Goal: Task Accomplishment & Management: Use online tool/utility

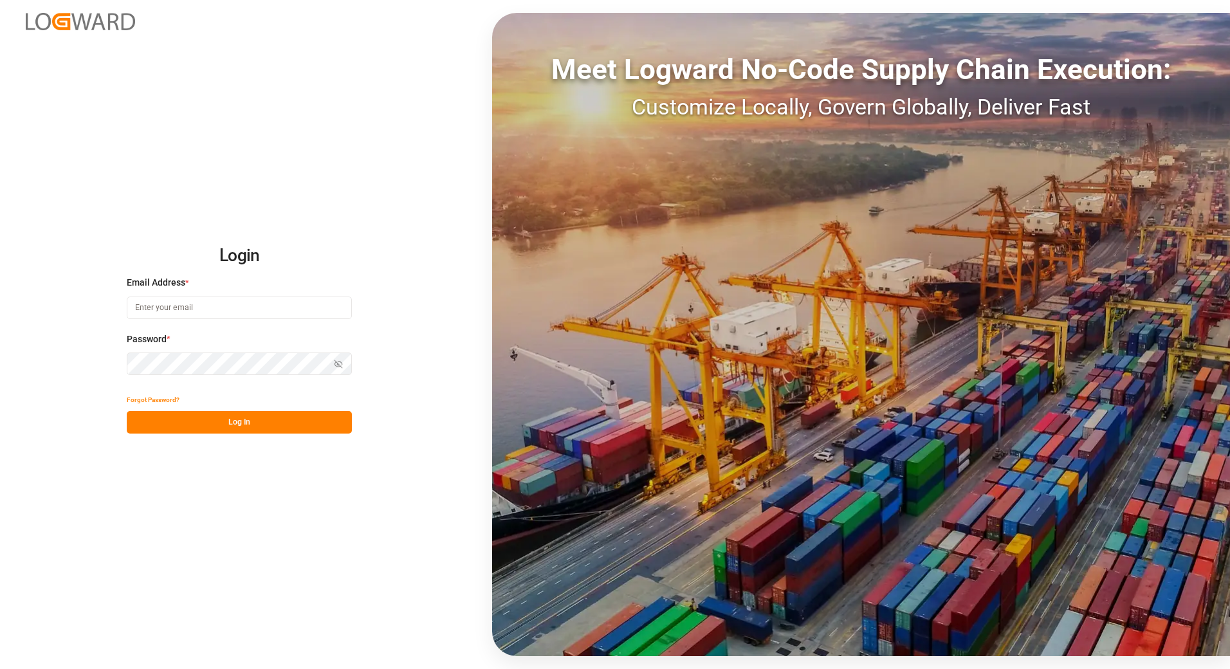
type input "[PERSON_NAME][EMAIL_ADDRESS][PERSON_NAME][DOMAIN_NAME]"
click at [170, 429] on button "Log In" at bounding box center [239, 422] width 225 height 23
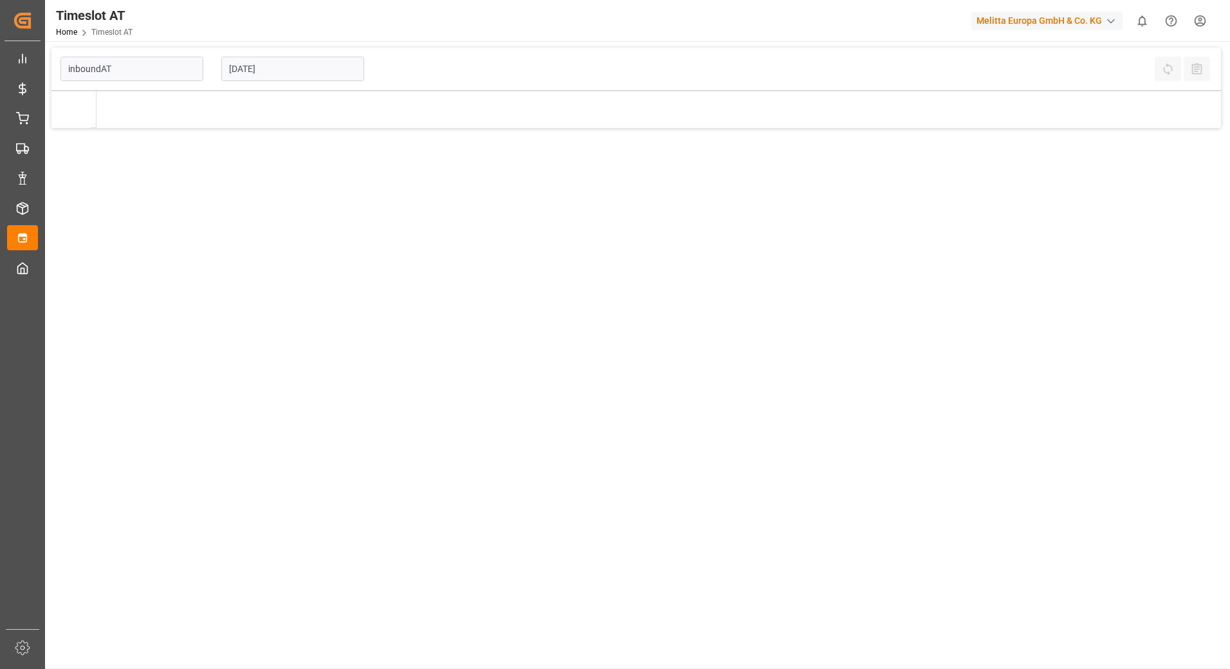
type input "Inbound AT"
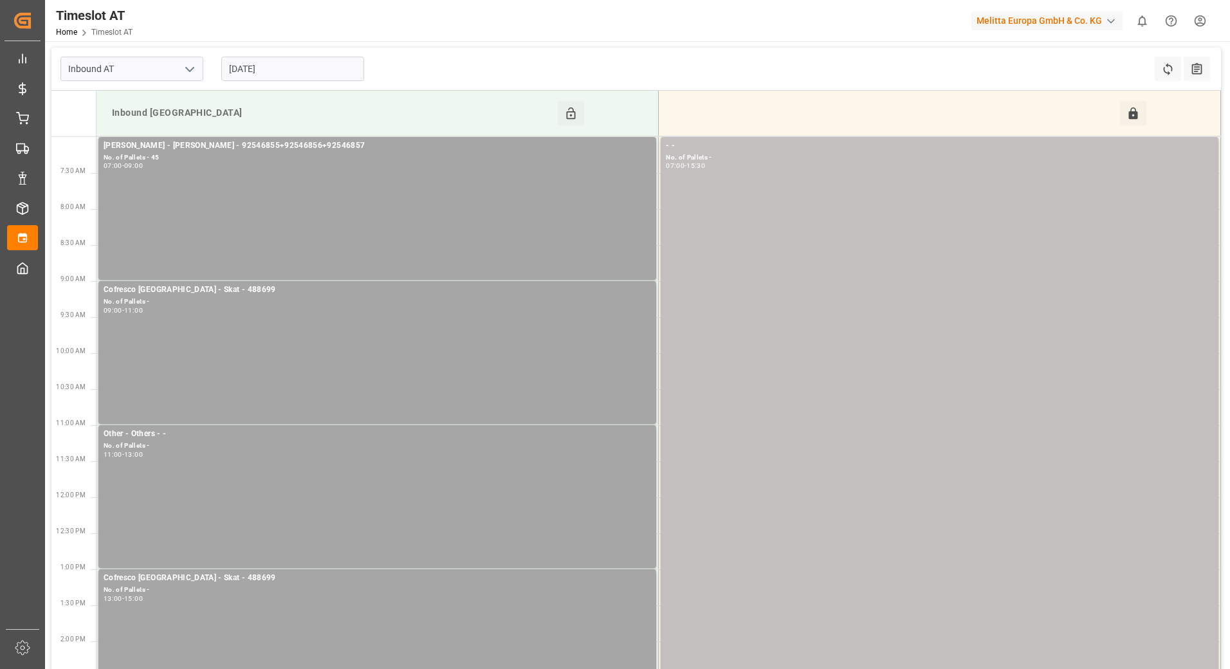
click at [307, 64] on input "[DATE]" at bounding box center [292, 69] width 143 height 24
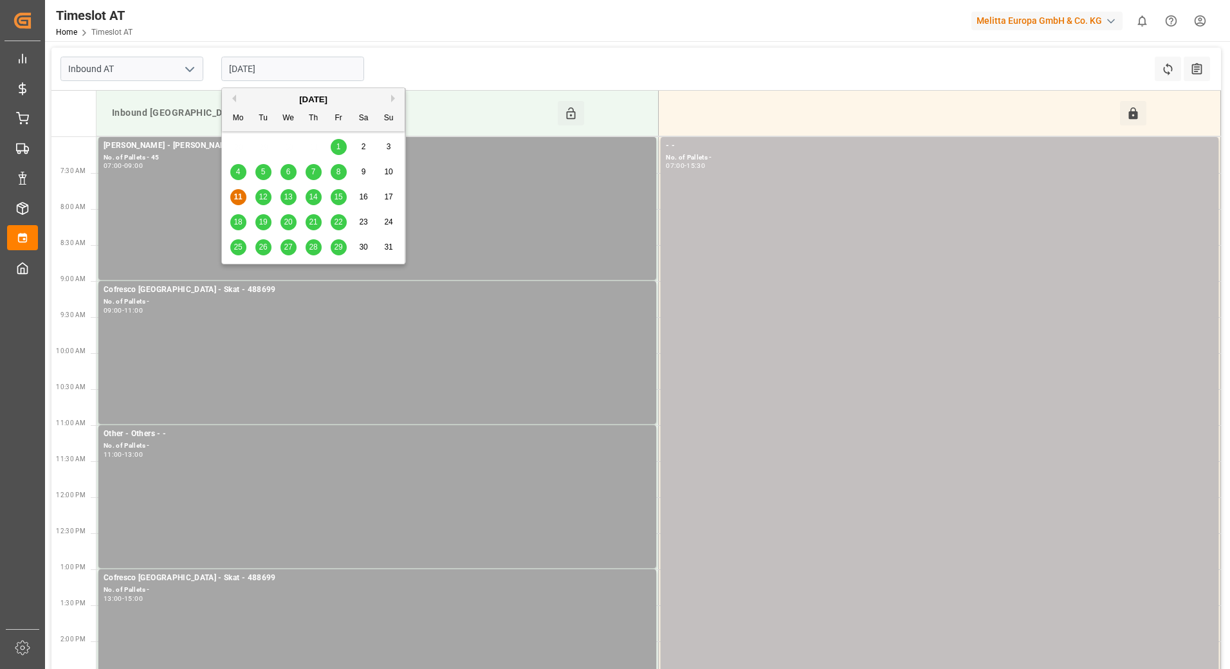
click at [259, 190] on div "12" at bounding box center [263, 197] width 16 height 15
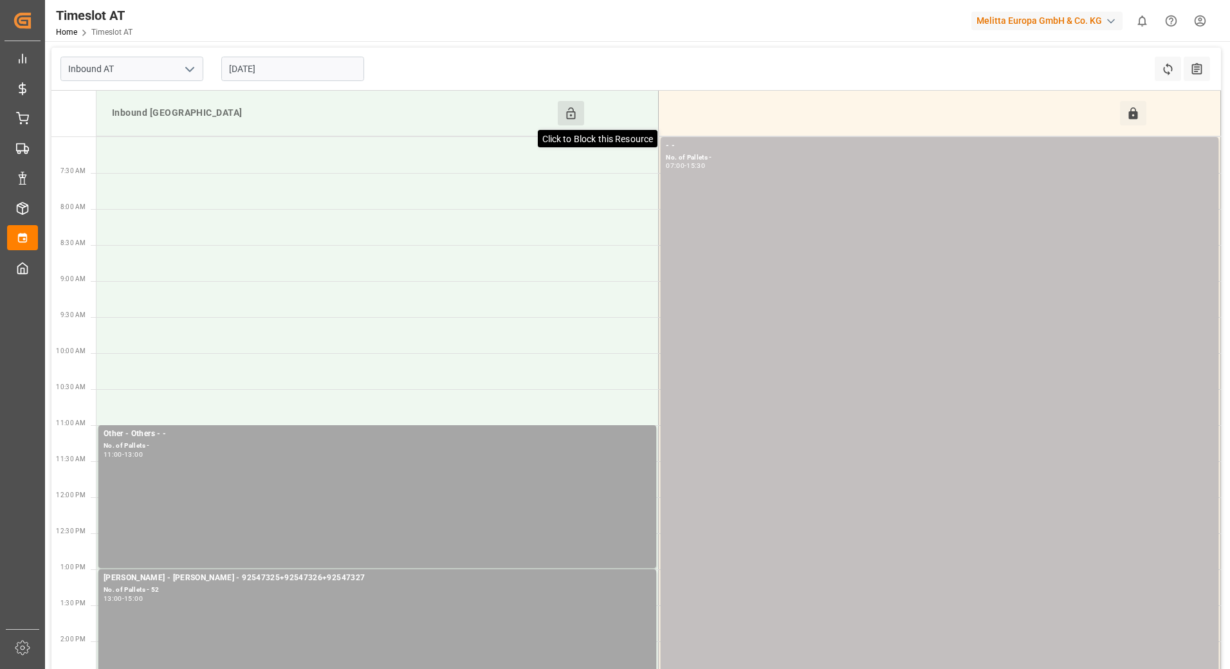
click at [571, 117] on icon at bounding box center [571, 114] width 14 height 14
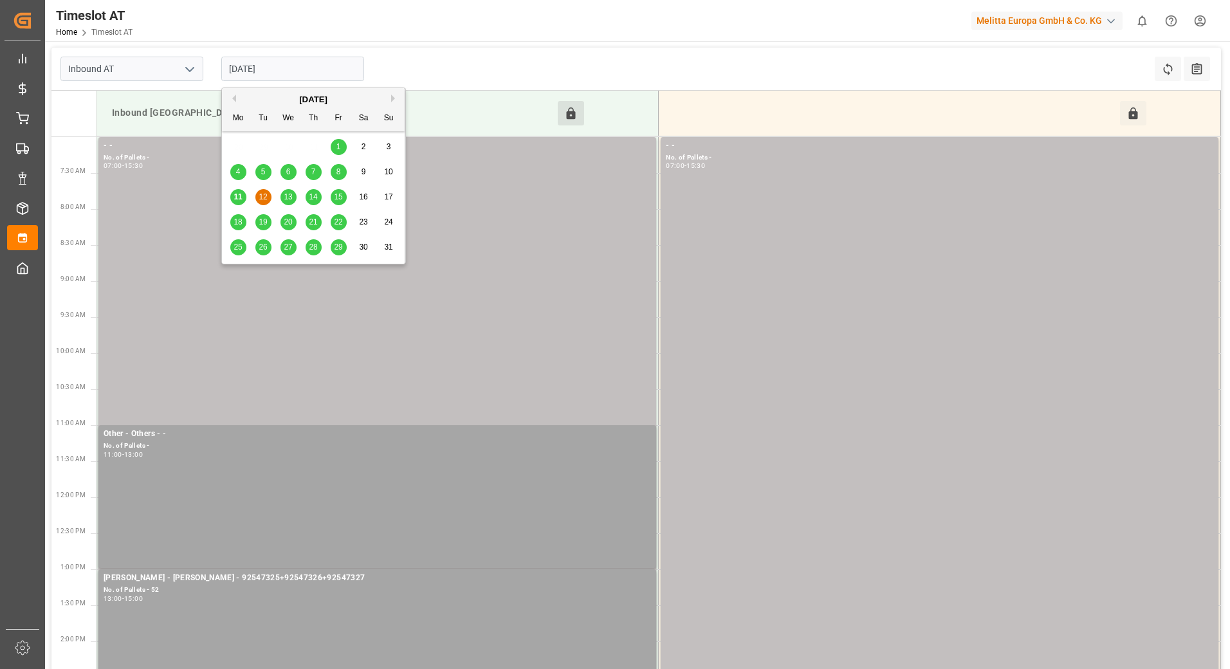
click at [274, 64] on input "[DATE]" at bounding box center [292, 69] width 143 height 24
click at [239, 196] on span "11" at bounding box center [238, 196] width 8 height 9
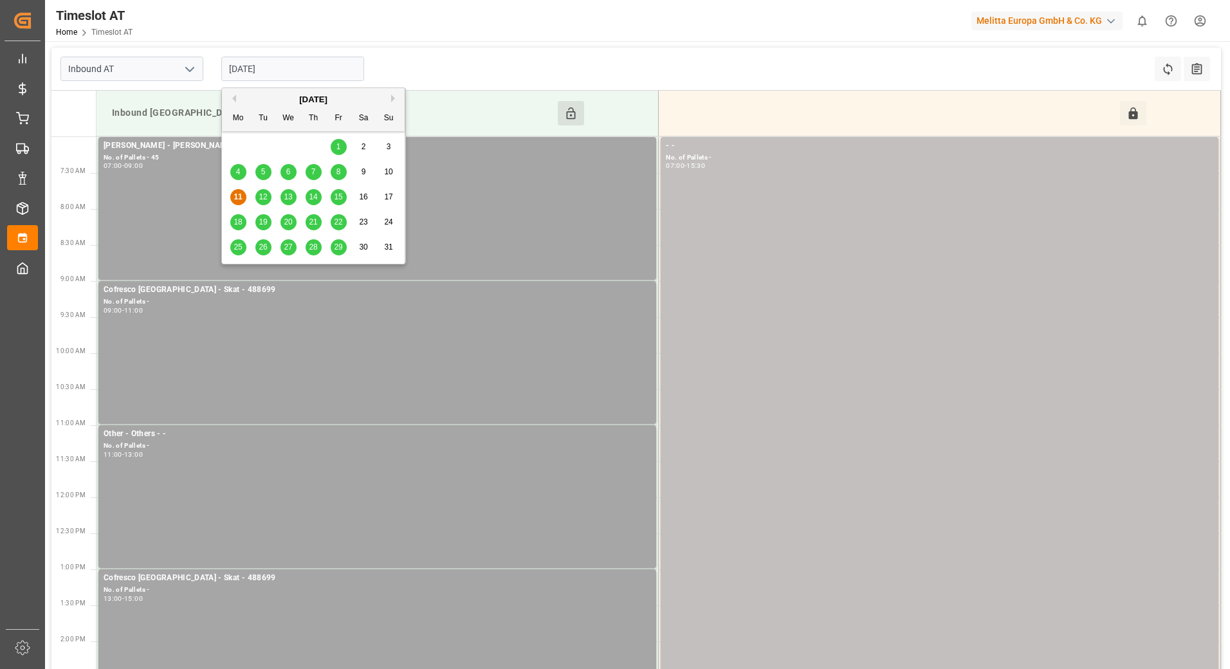
click at [308, 75] on input "[DATE]" at bounding box center [292, 69] width 143 height 24
click at [266, 194] on span "12" at bounding box center [263, 196] width 8 height 9
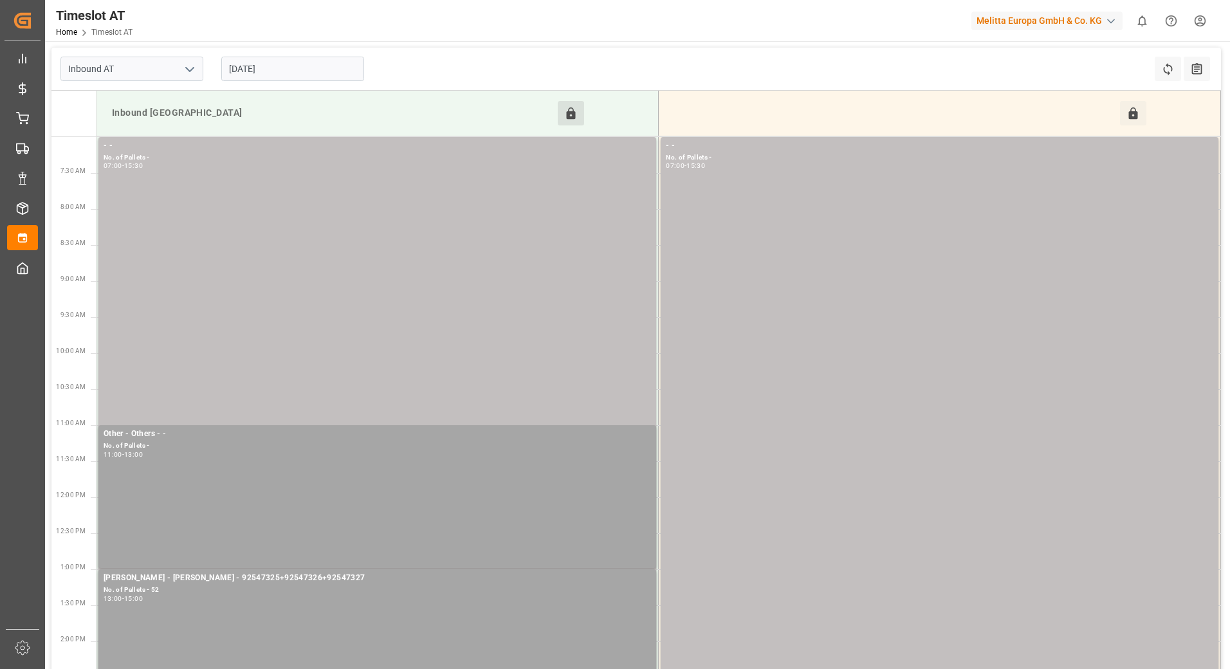
click at [267, 77] on input "[DATE]" at bounding box center [292, 69] width 143 height 24
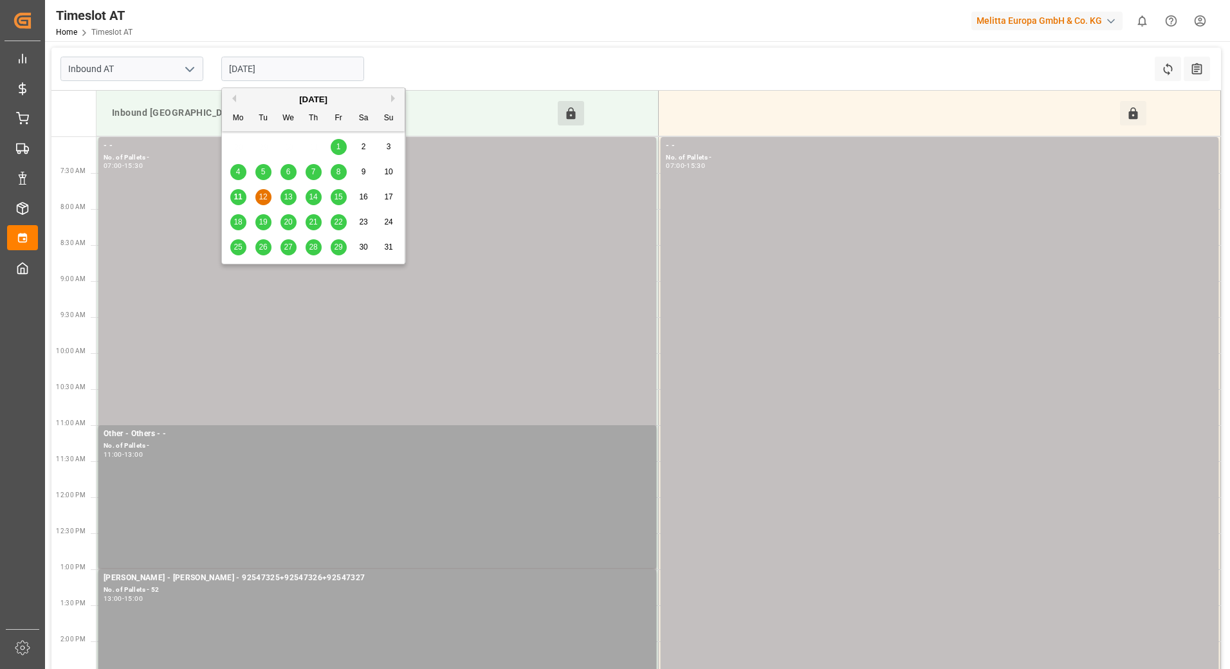
click at [287, 200] on span "13" at bounding box center [288, 196] width 8 height 9
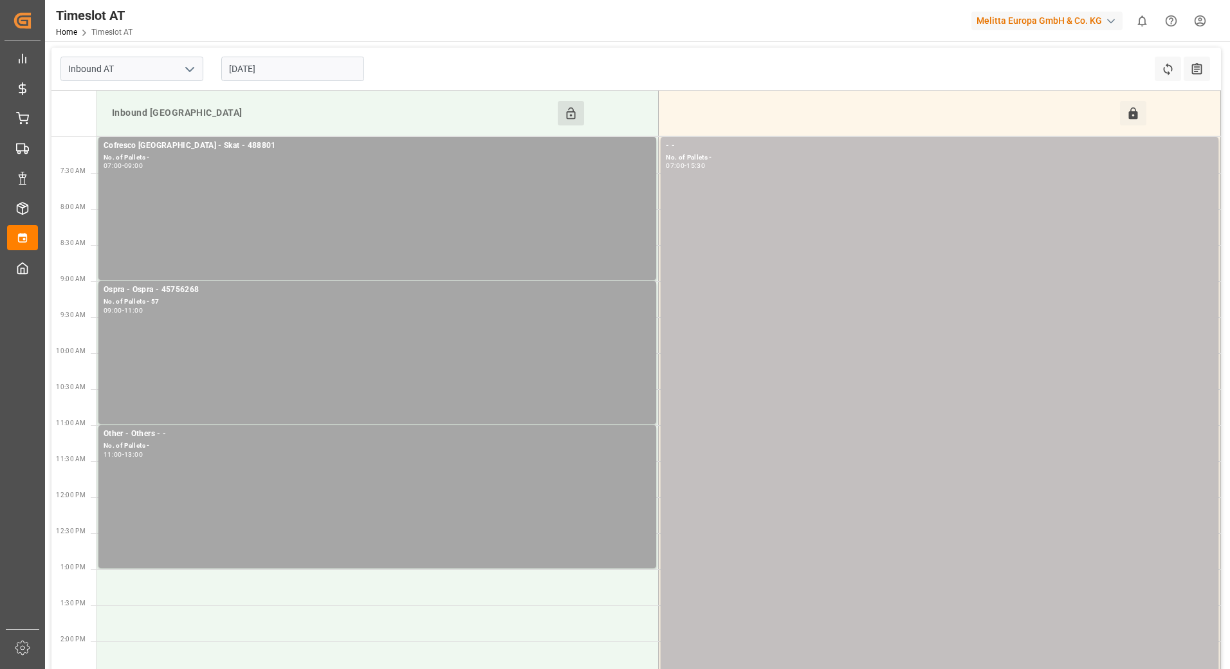
click at [291, 67] on input "[DATE]" at bounding box center [292, 69] width 143 height 24
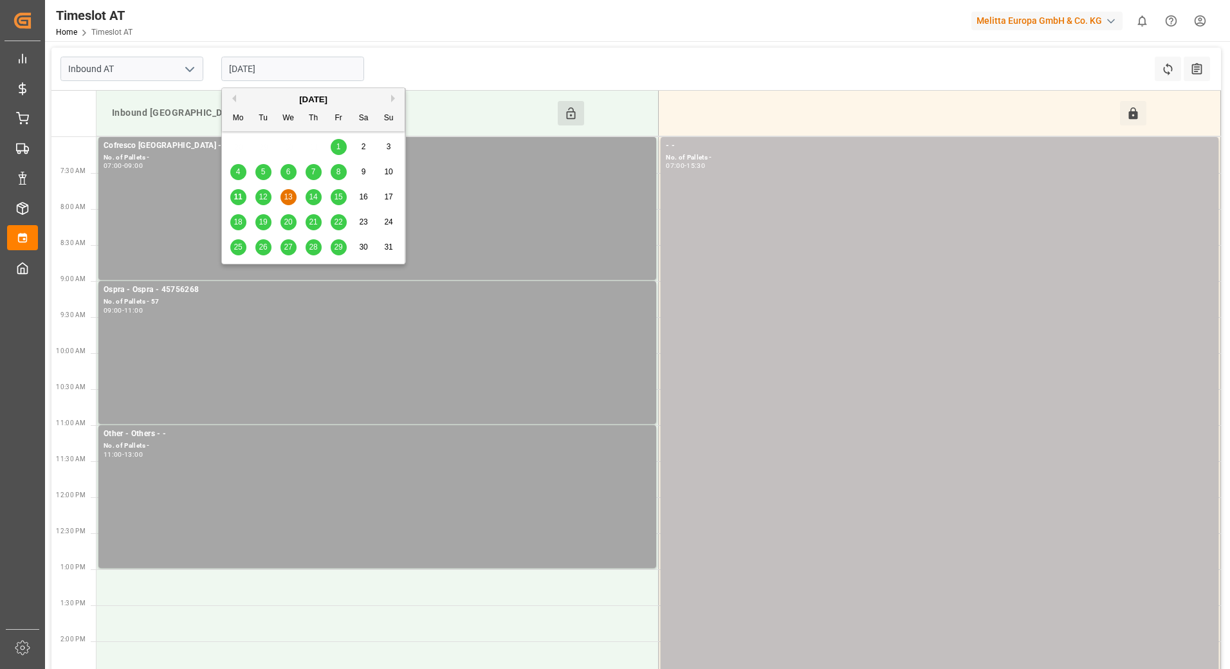
click at [315, 200] on span "14" at bounding box center [313, 196] width 8 height 9
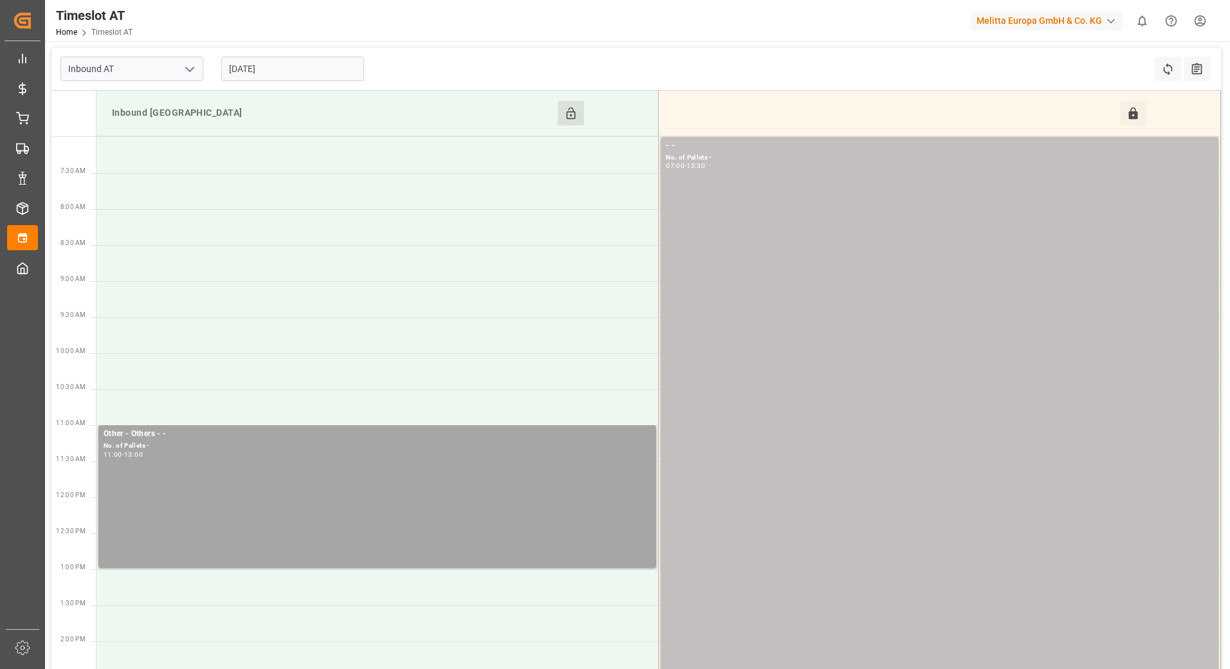
click at [311, 60] on input "[DATE]" at bounding box center [292, 69] width 143 height 24
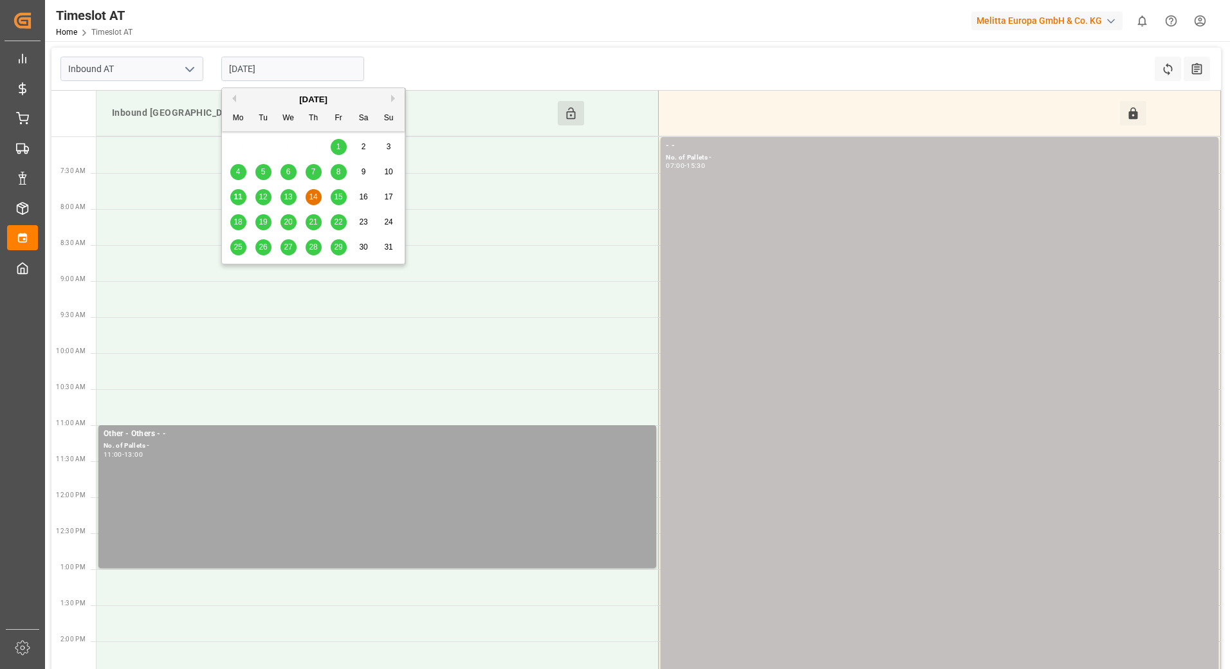
click at [339, 194] on span "15" at bounding box center [338, 196] width 8 height 9
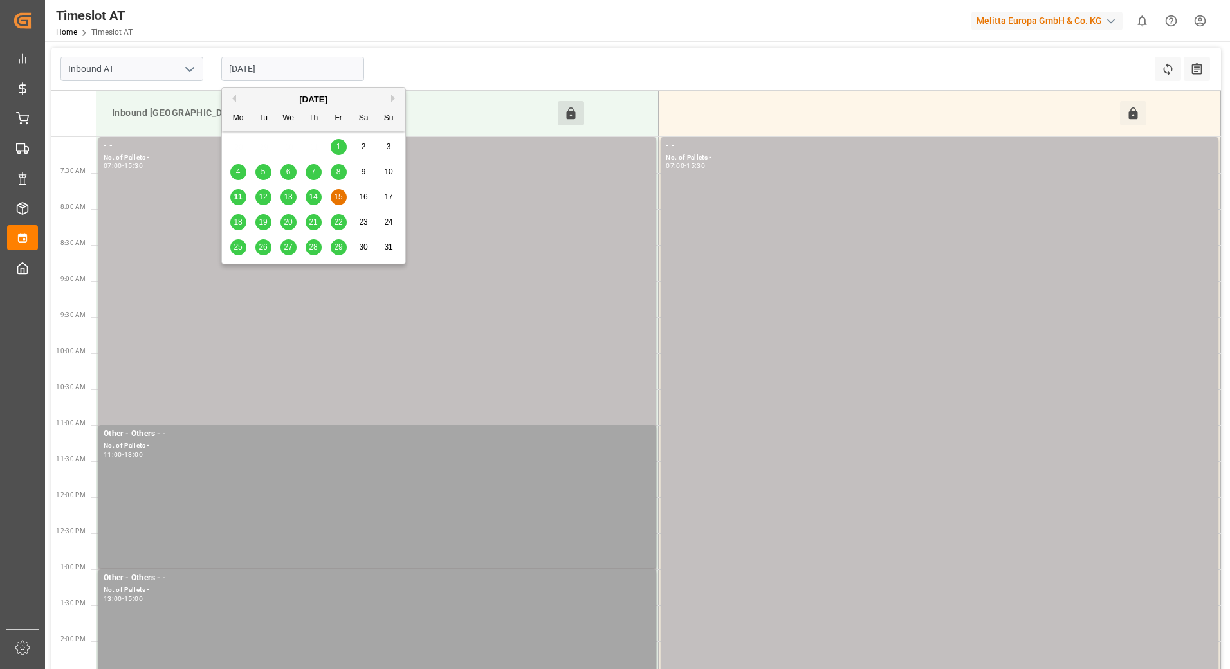
click at [302, 80] on input "15-08-2025" at bounding box center [292, 69] width 143 height 24
click at [237, 197] on span "11" at bounding box center [238, 196] width 8 height 9
type input "[DATE]"
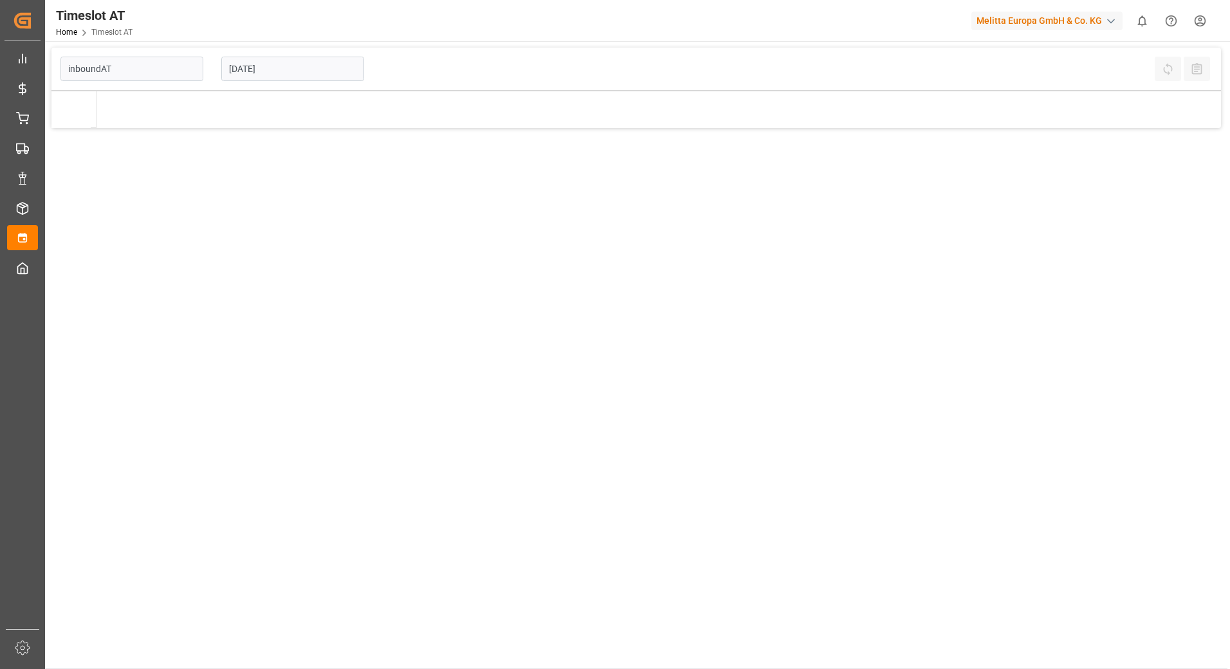
type input "Inbound AT"
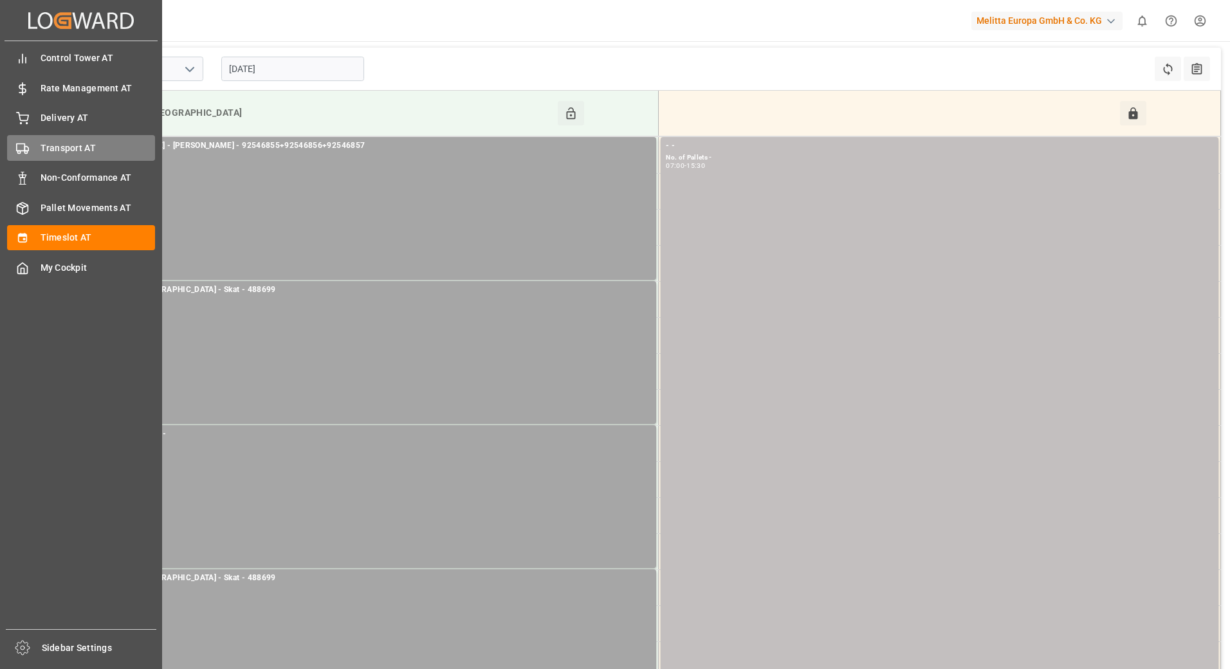
click at [37, 151] on div "Transport AT Transport AT" at bounding box center [81, 147] width 148 height 25
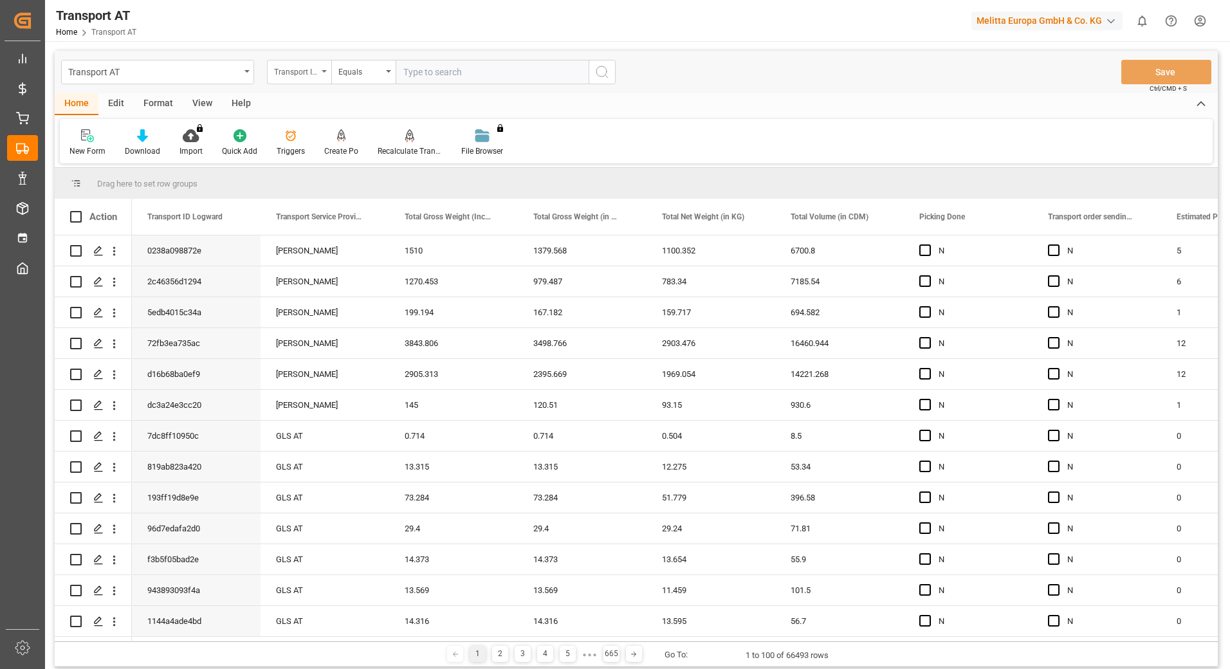
click at [301, 70] on div "Transport ID Logward" at bounding box center [296, 70] width 44 height 15
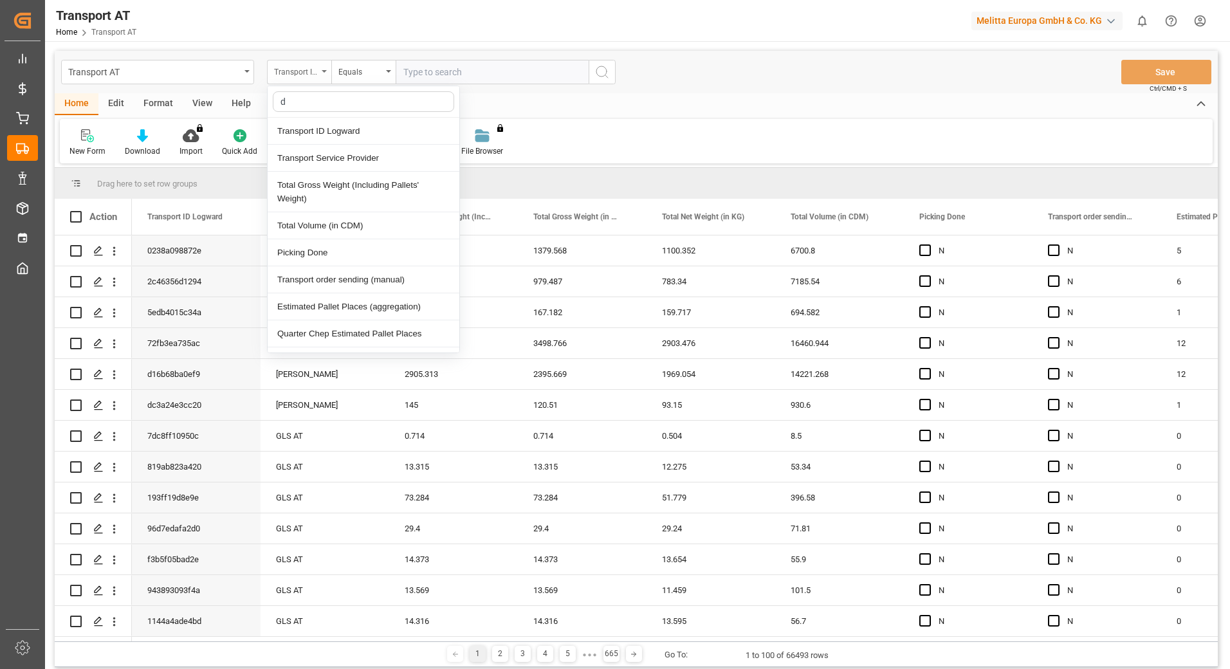
type input "do"
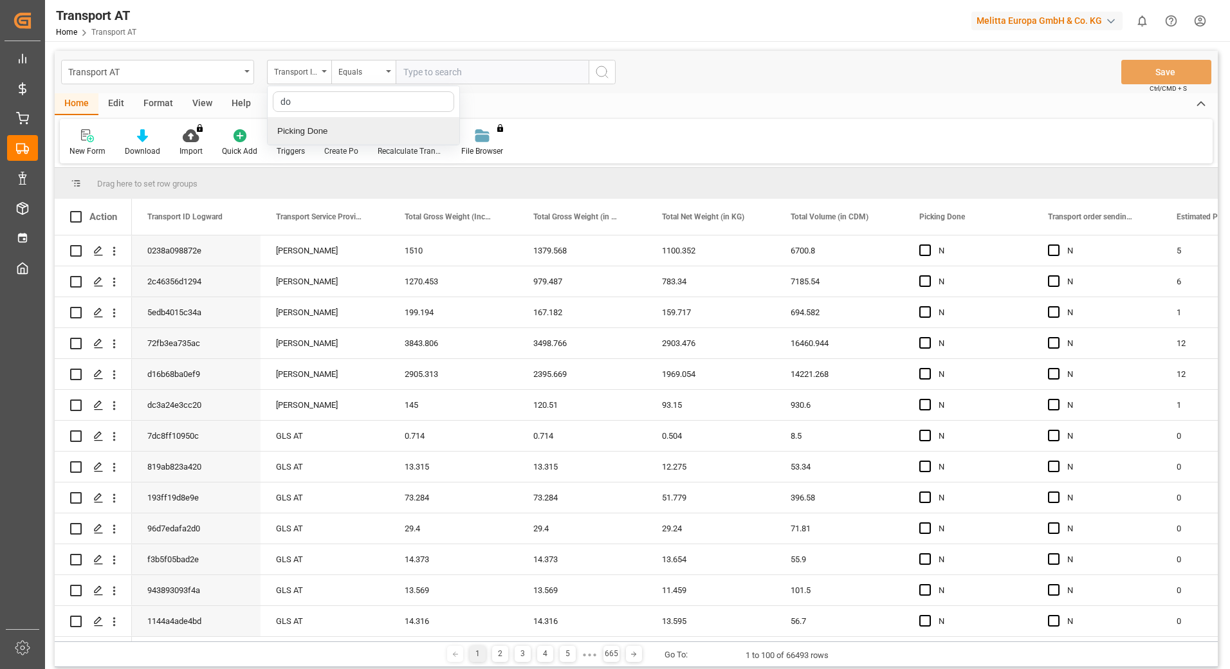
click at [315, 129] on div "Picking Done" at bounding box center [364, 131] width 192 height 27
click at [453, 65] on input "text" at bounding box center [492, 72] width 193 height 24
type input "Y"
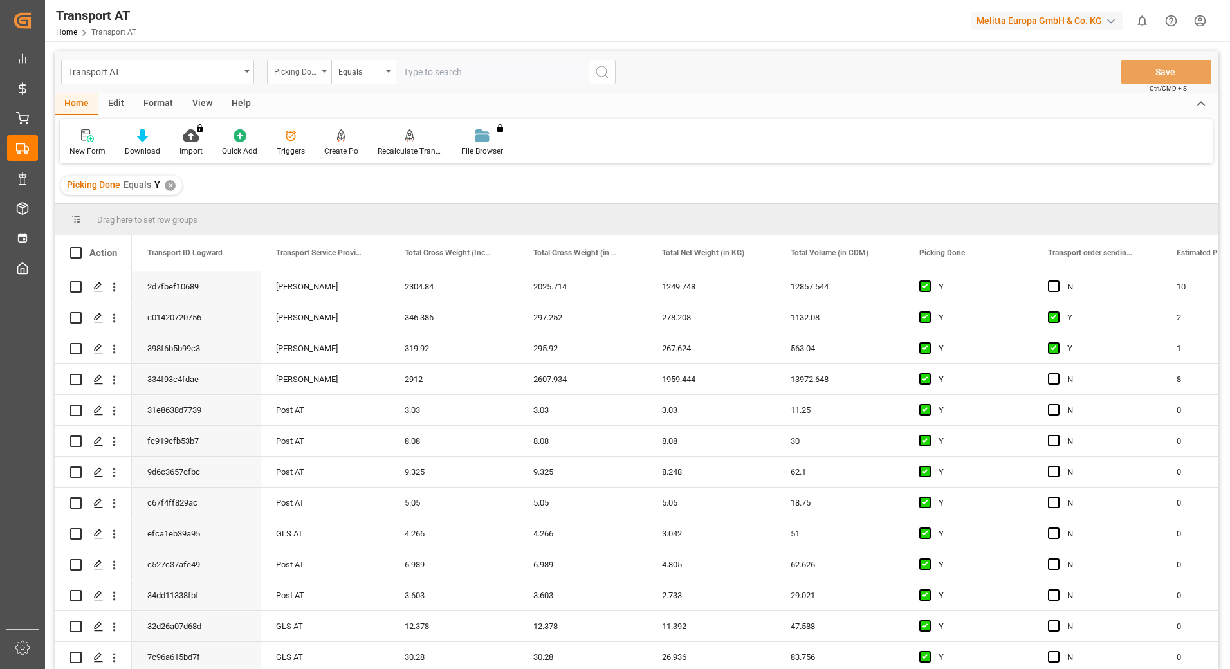
click at [326, 70] on div "Picking Done" at bounding box center [299, 72] width 64 height 24
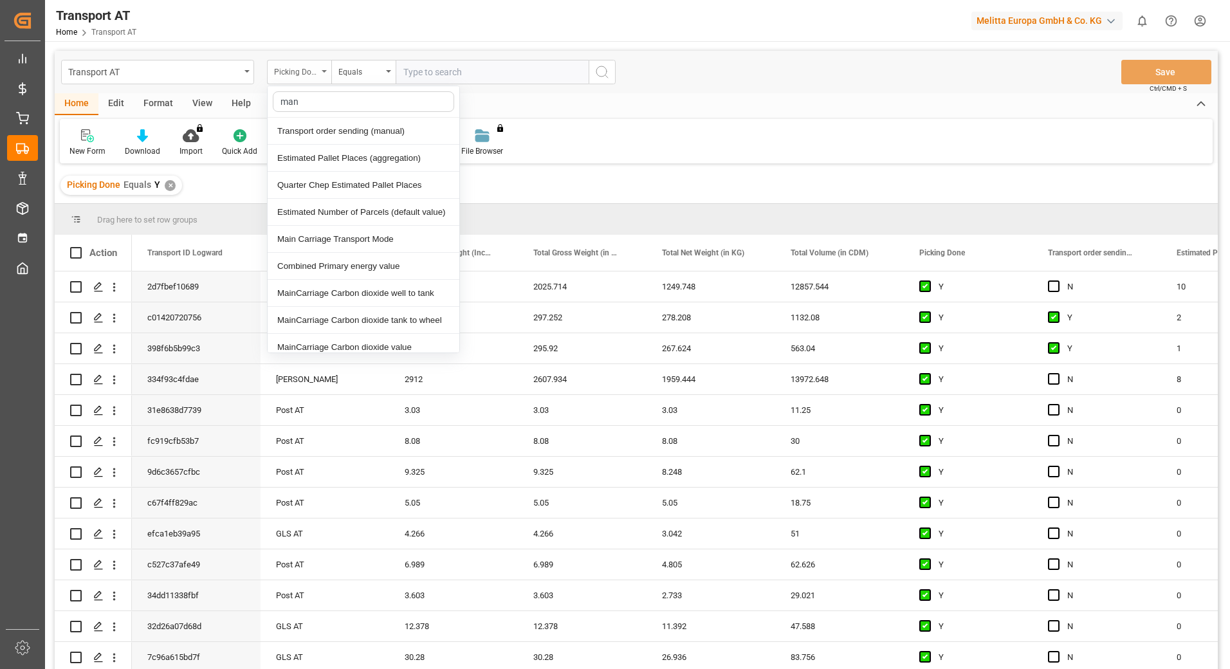
type input "manu"
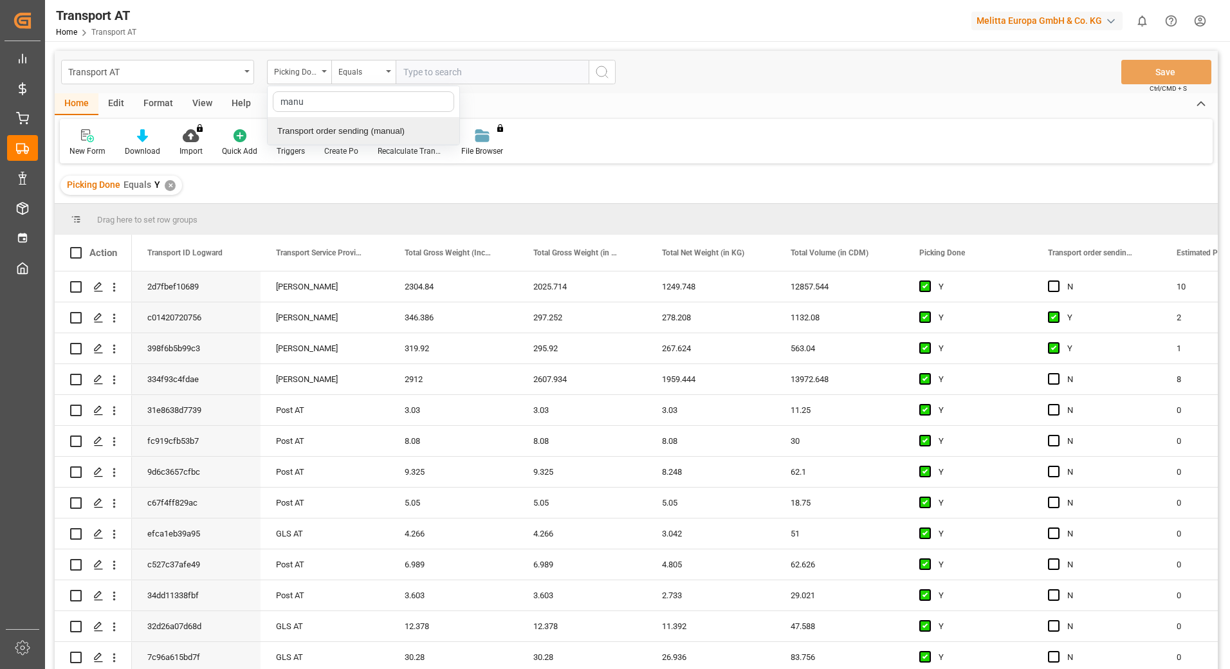
click at [348, 124] on div "Transport order sending (manual)" at bounding box center [364, 131] width 192 height 27
click at [431, 80] on input "text" at bounding box center [492, 72] width 193 height 24
type input "N"
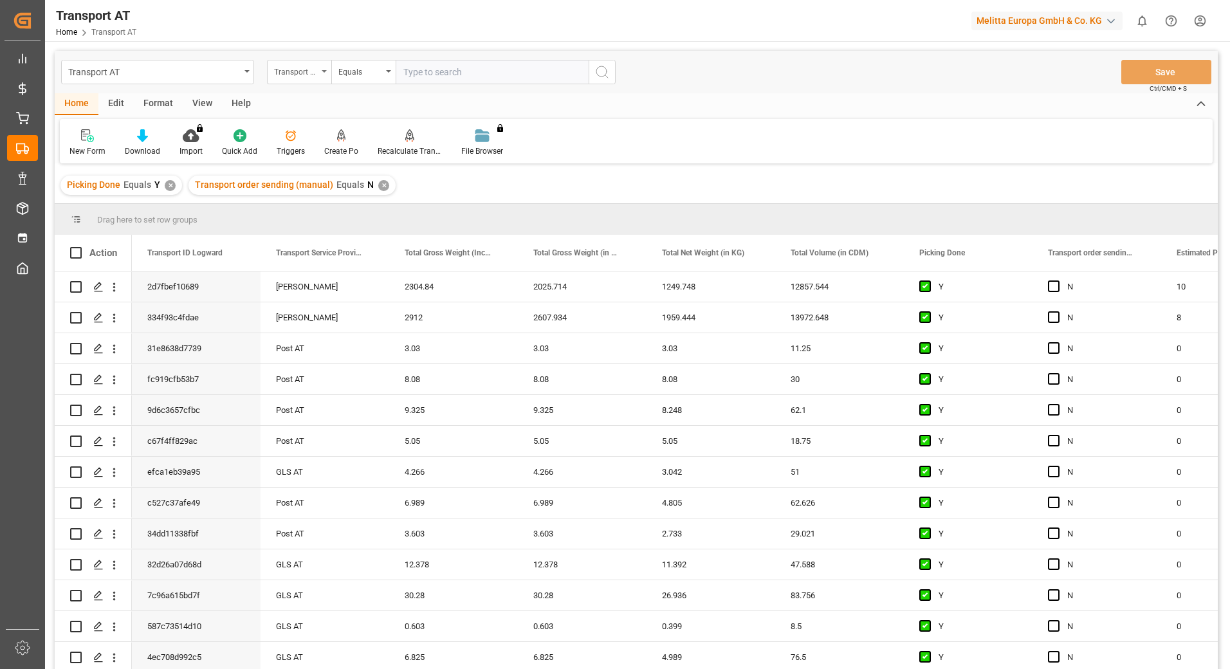
click at [322, 73] on div "Transport order sending (manual)" at bounding box center [299, 72] width 64 height 24
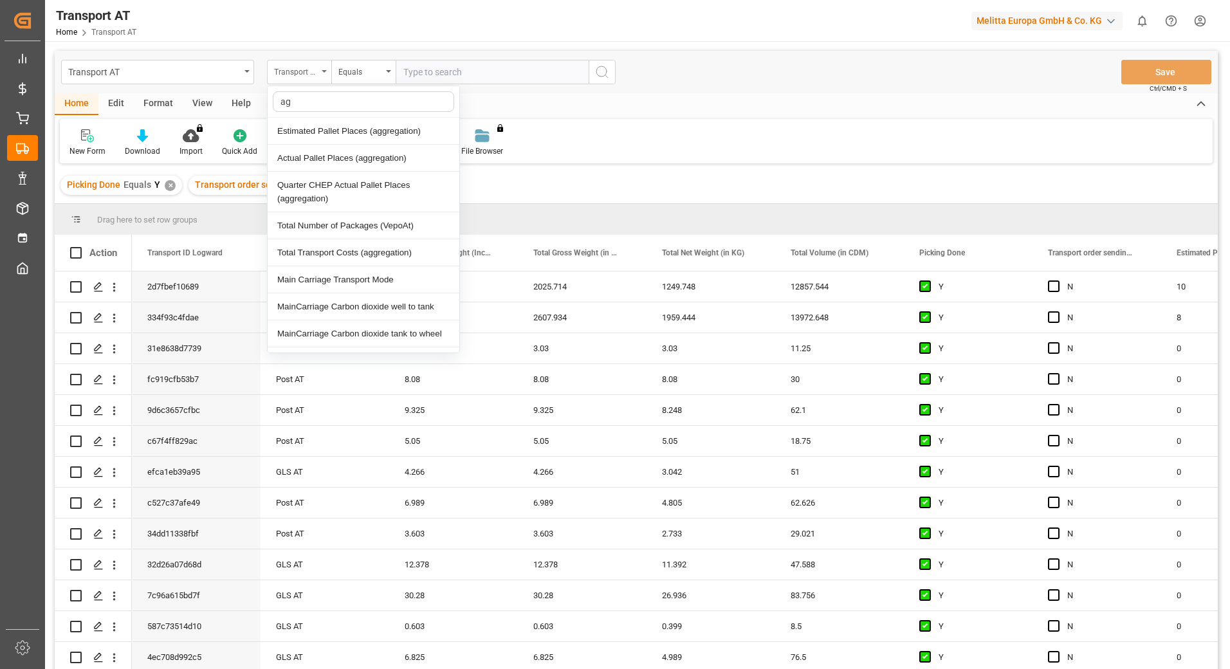
type input "agg"
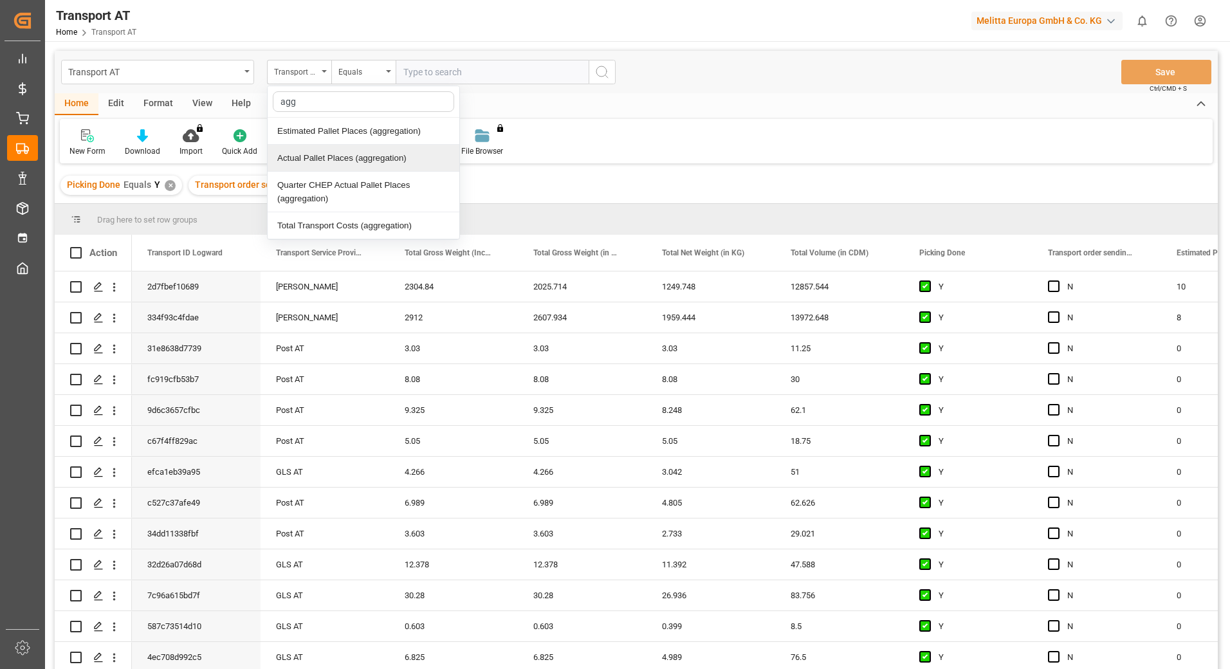
click at [338, 154] on div "Actual Pallet Places (aggregation)" at bounding box center [364, 158] width 192 height 27
click at [366, 69] on div "Equals" at bounding box center [361, 70] width 44 height 15
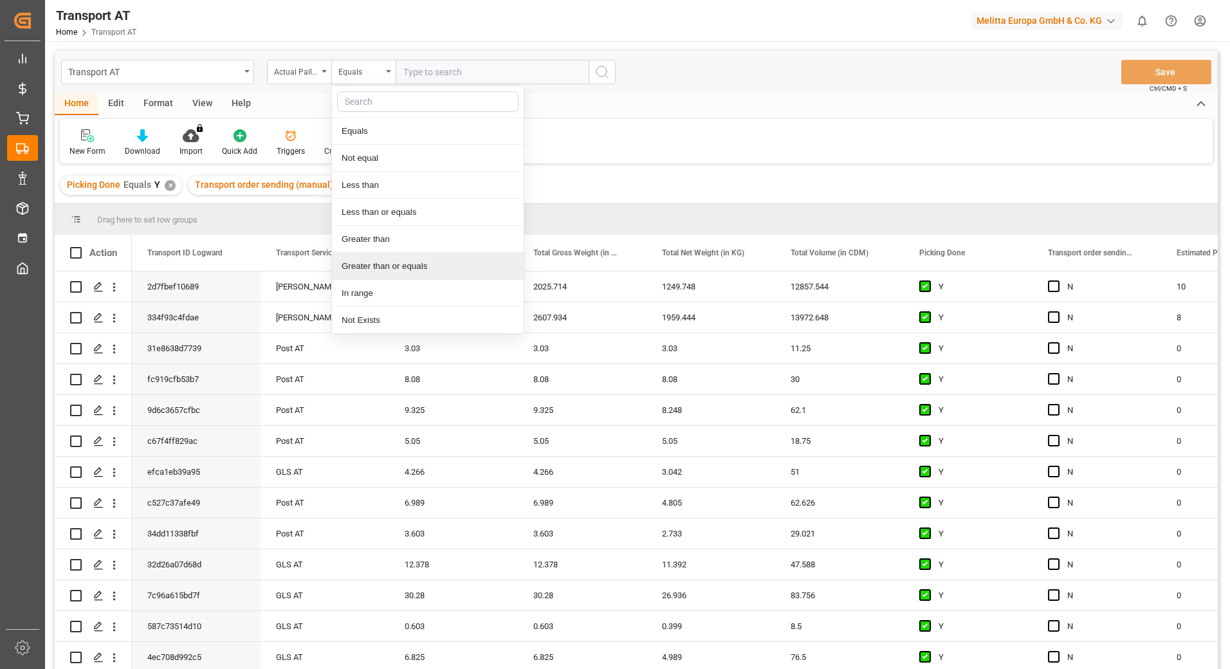
click at [375, 265] on div "Greater than or equals" at bounding box center [428, 266] width 192 height 27
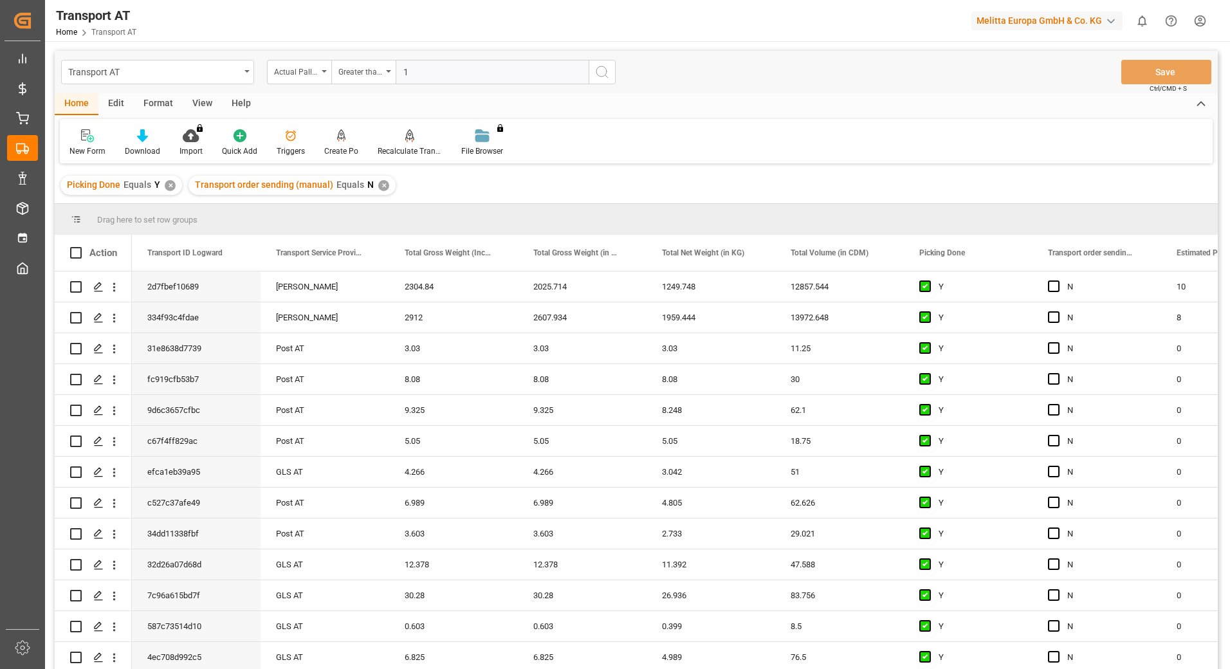
type input "1"
click at [612, 73] on button "search button" at bounding box center [602, 72] width 27 height 24
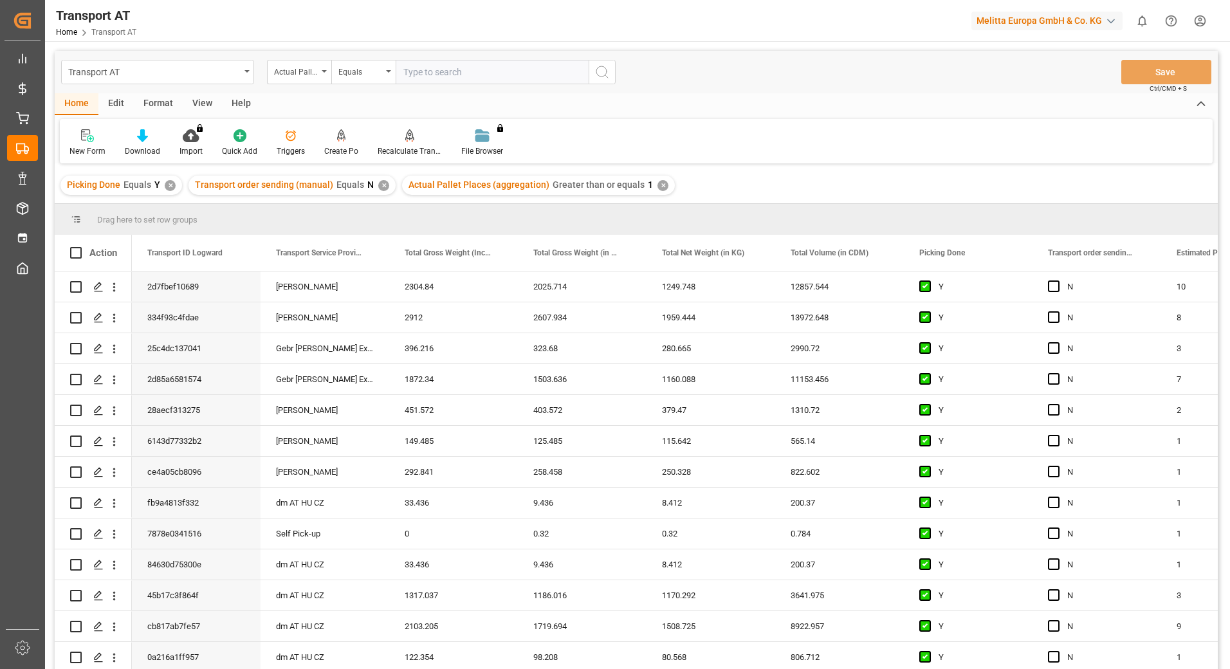
click at [204, 98] on div "View" at bounding box center [202, 104] width 39 height 22
click at [79, 145] on div "Default" at bounding box center [82, 143] width 44 height 28
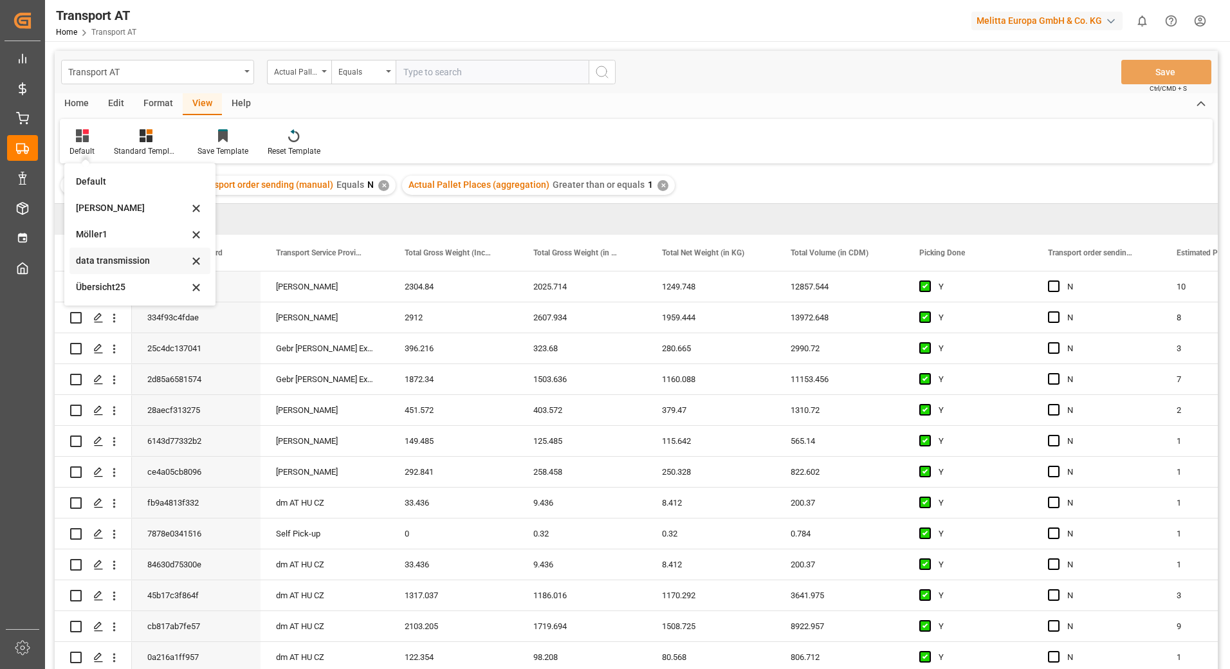
click at [127, 258] on div "data transmission" at bounding box center [132, 261] width 113 height 14
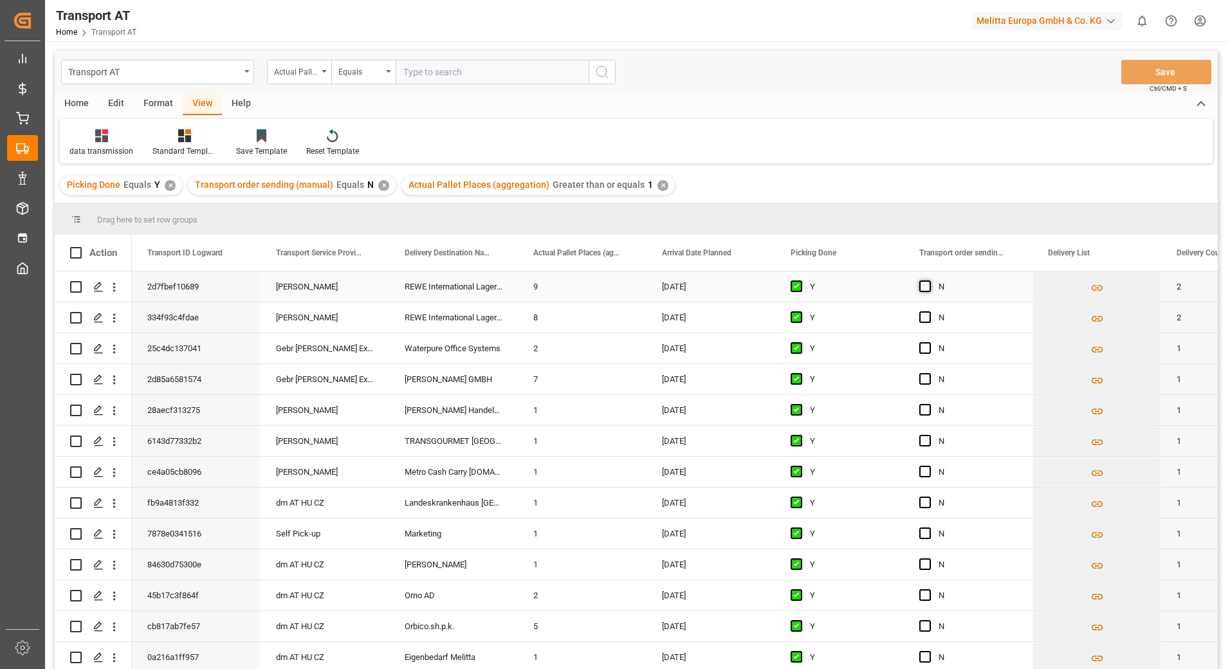
click at [924, 286] on span "Press SPACE to select this row." at bounding box center [926, 287] width 12 height 12
click at [929, 281] on input "Press SPACE to select this row." at bounding box center [929, 281] width 0 height 0
click at [924, 317] on span "Press SPACE to select this row." at bounding box center [926, 317] width 12 height 12
click at [929, 311] on input "Press SPACE to select this row." at bounding box center [929, 311] width 0 height 0
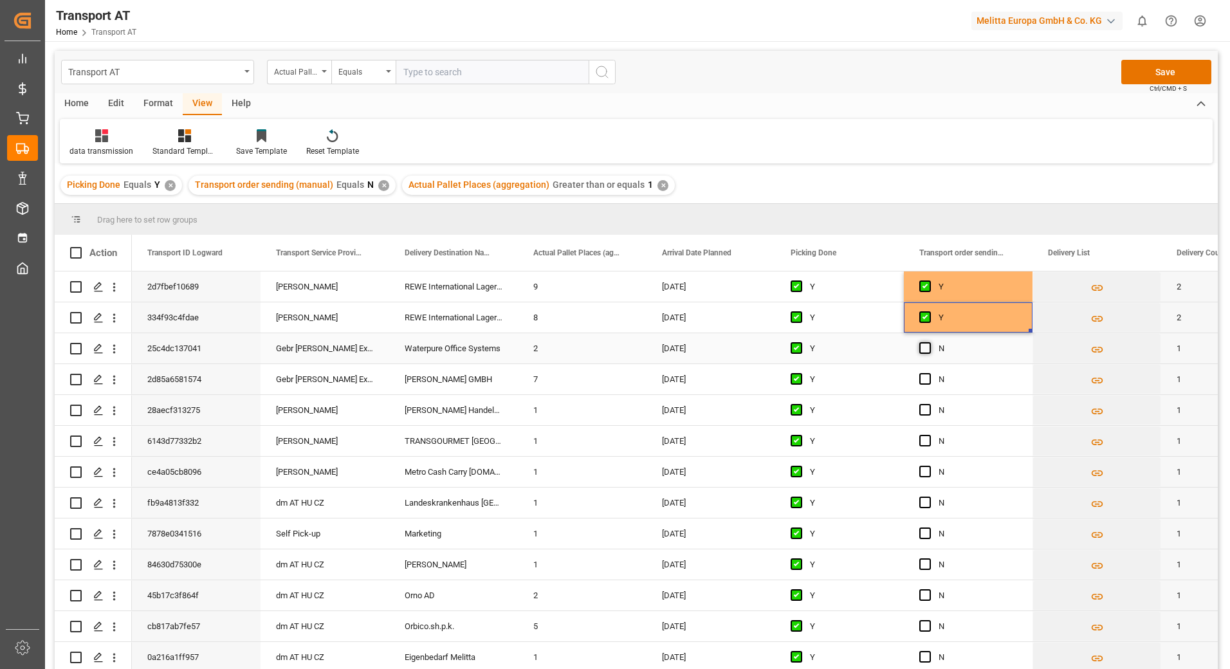
click at [921, 349] on span "Press SPACE to select this row." at bounding box center [926, 348] width 12 height 12
click at [929, 342] on input "Press SPACE to select this row." at bounding box center [929, 342] width 0 height 0
click at [923, 380] on span "Press SPACE to select this row." at bounding box center [926, 379] width 12 height 12
click at [929, 373] on input "Press SPACE to select this row." at bounding box center [929, 373] width 0 height 0
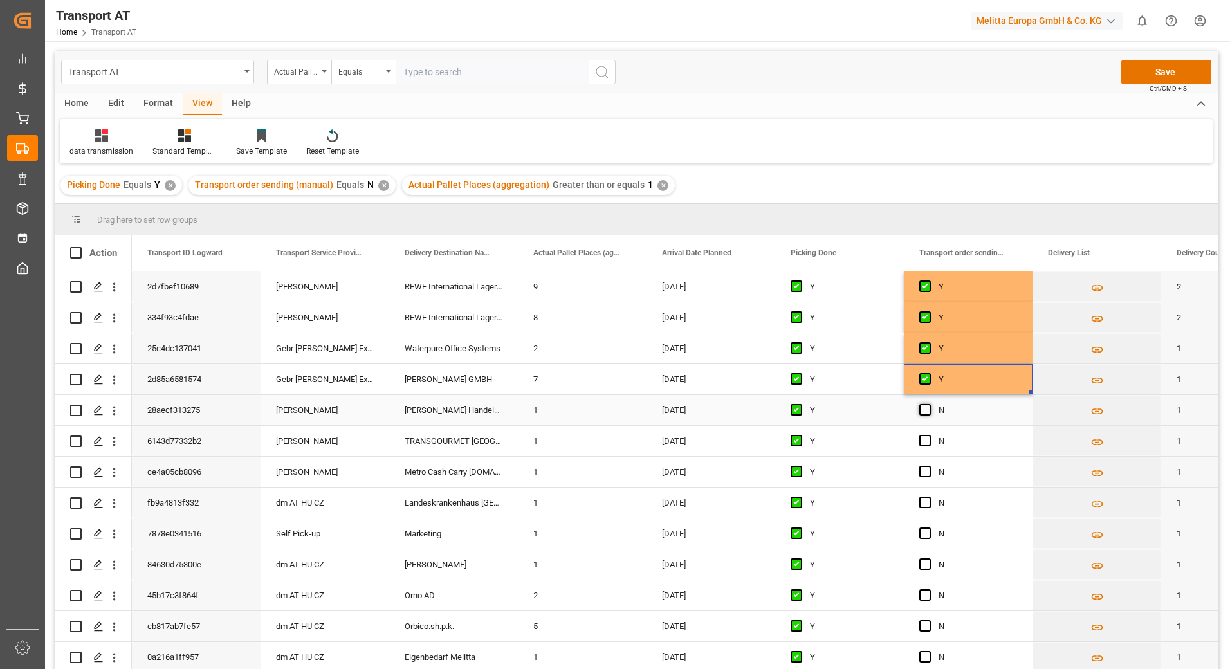
click at [924, 411] on span "Press SPACE to select this row." at bounding box center [926, 410] width 12 height 12
click at [929, 404] on input "Press SPACE to select this row." at bounding box center [929, 404] width 0 height 0
click at [928, 443] on span "Press SPACE to select this row." at bounding box center [926, 441] width 12 height 12
click at [929, 435] on input "Press SPACE to select this row." at bounding box center [929, 435] width 0 height 0
click at [928, 472] on span "Press SPACE to select this row." at bounding box center [926, 472] width 12 height 12
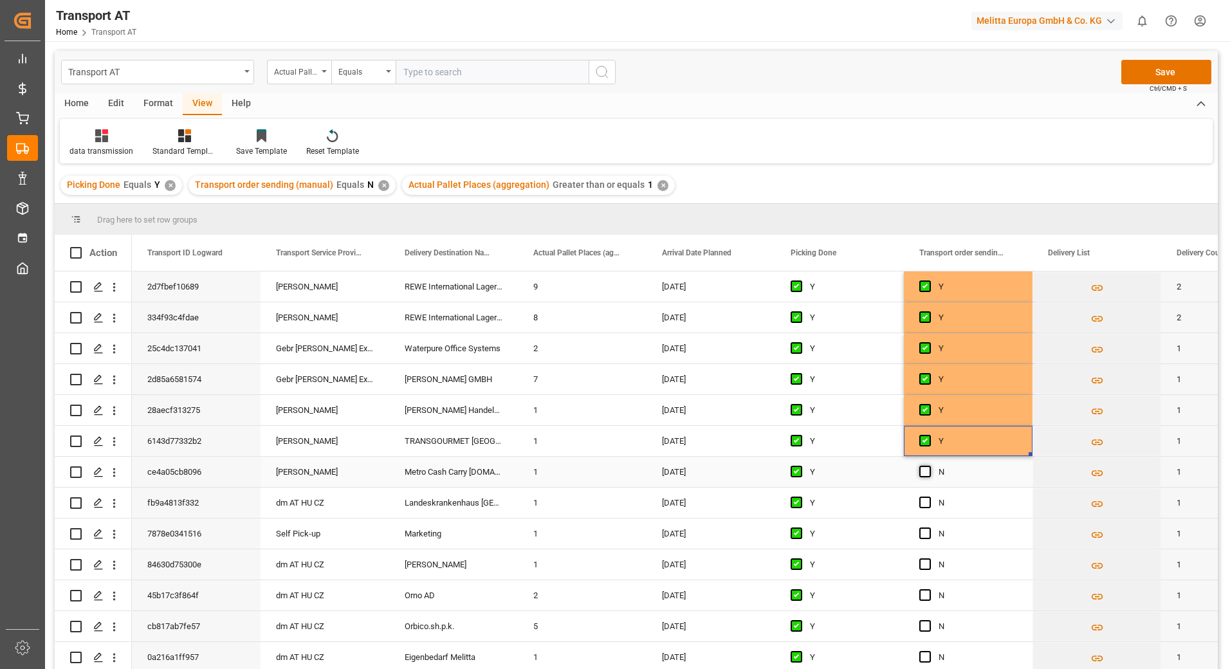
click at [929, 466] on input "Press SPACE to select this row." at bounding box center [929, 466] width 0 height 0
click at [1138, 71] on button "Save" at bounding box center [1167, 72] width 90 height 24
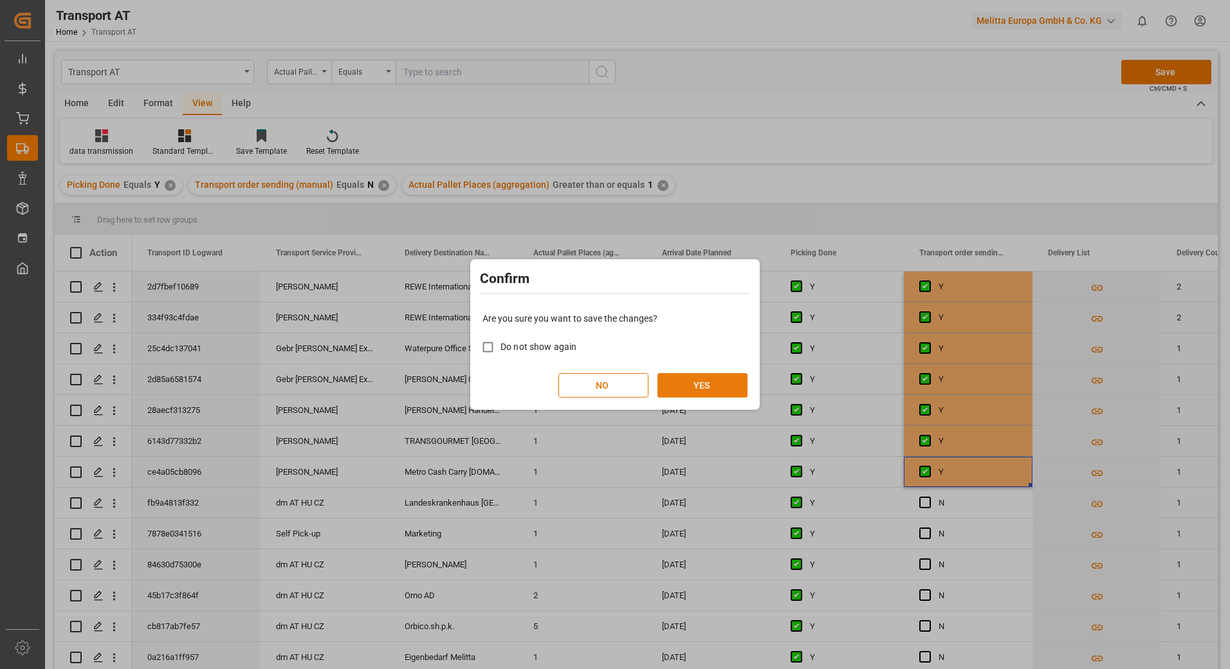
click at [697, 392] on button "YES" at bounding box center [703, 385] width 90 height 24
